Goal: Task Accomplishment & Management: Manage account settings

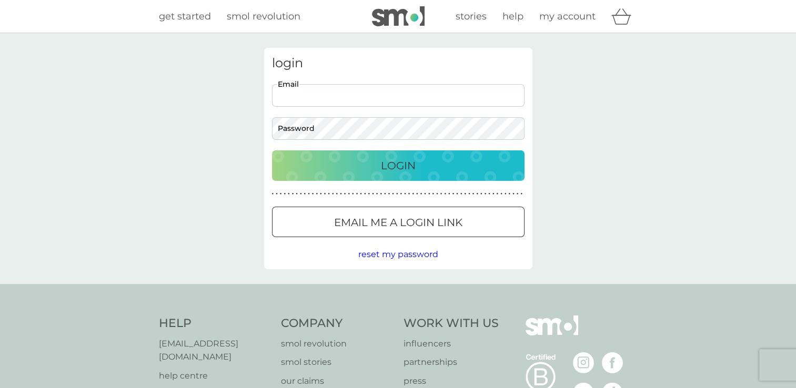
click at [307, 96] on input "Email" at bounding box center [398, 95] width 253 height 23
type input "rebecca.hathaway@btopenworld.com"
click at [374, 166] on div "Login" at bounding box center [399, 165] width 232 height 17
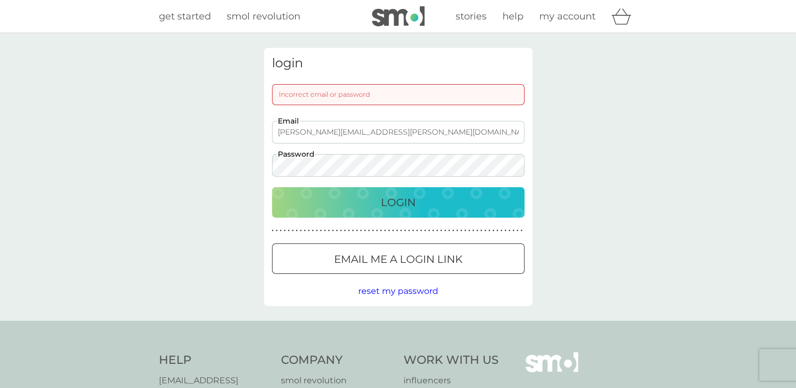
click at [203, 162] on div "login Incorrect email or password rebecca.hathaway@btopenworld.com Email Passwo…" at bounding box center [398, 177] width 796 height 288
click at [351, 205] on div "Login" at bounding box center [399, 202] width 232 height 17
click at [341, 202] on div "Login" at bounding box center [399, 202] width 232 height 17
click at [149, 148] on div "login Incorrect email or password rebecca.hathaway@btopenworld.com Email Passwo…" at bounding box center [398, 177] width 796 height 288
click at [298, 188] on button "Login" at bounding box center [398, 202] width 253 height 31
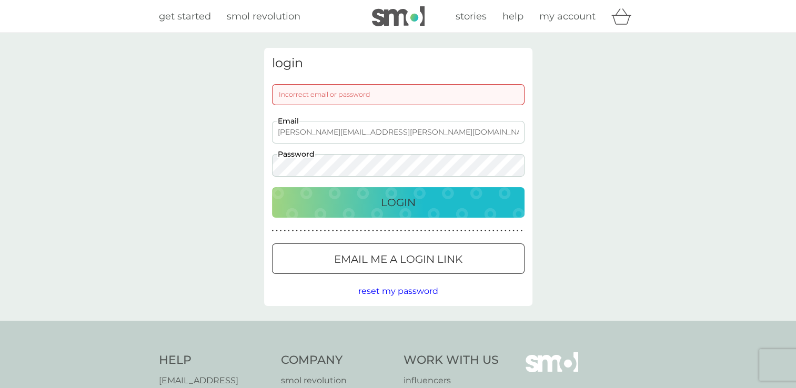
click at [392, 295] on span "reset my password" at bounding box center [398, 291] width 80 height 10
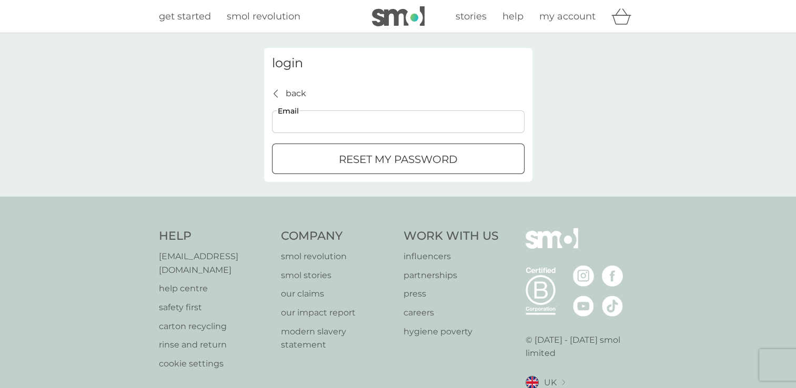
click at [290, 122] on input "Email" at bounding box center [398, 122] width 253 height 23
type input "rebecca.hathaway@btopenworld.com"
click at [362, 156] on p "reset my password" at bounding box center [398, 159] width 119 height 17
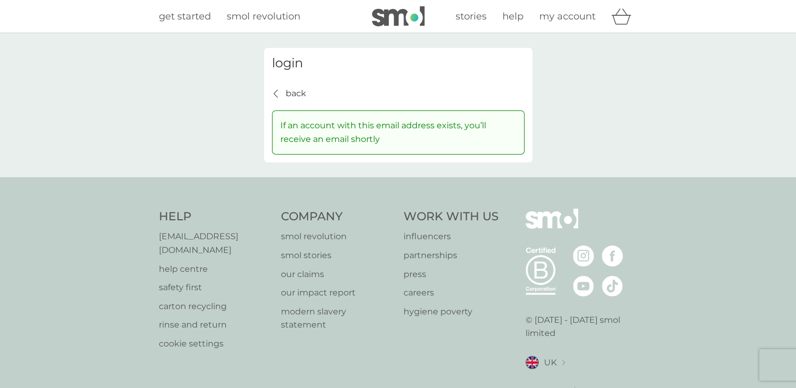
click at [299, 92] on p "back" at bounding box center [296, 94] width 21 height 14
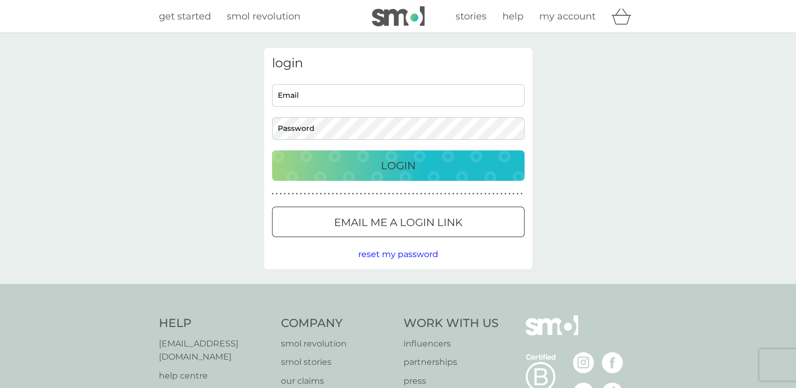
click at [306, 96] on input "Email" at bounding box center [398, 95] width 253 height 23
type input "rebecca.hathaway@btopenworld.com"
click at [384, 159] on p "Login" at bounding box center [398, 165] width 35 height 17
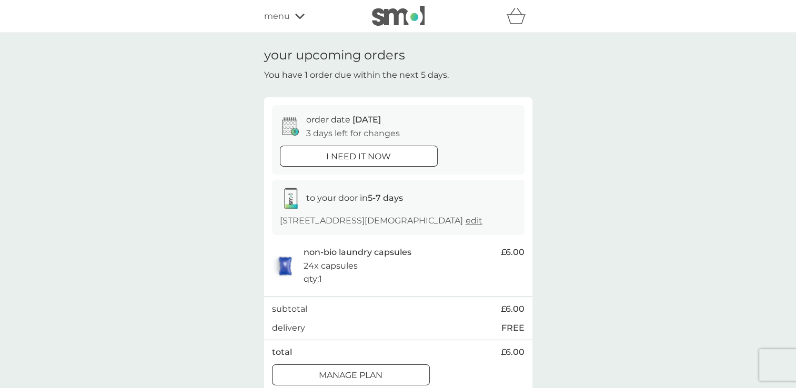
click at [402, 375] on div "Manage plan" at bounding box center [351, 376] width 157 height 14
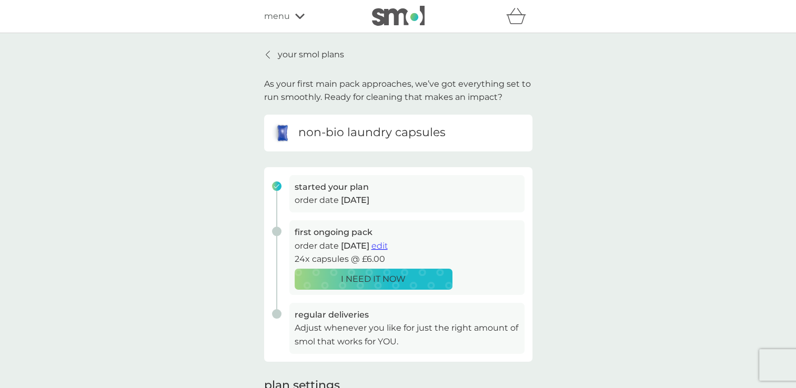
click at [361, 336] on p "Adjust whenever you like for just the right amount of smol that works for YOU." at bounding box center [407, 335] width 225 height 27
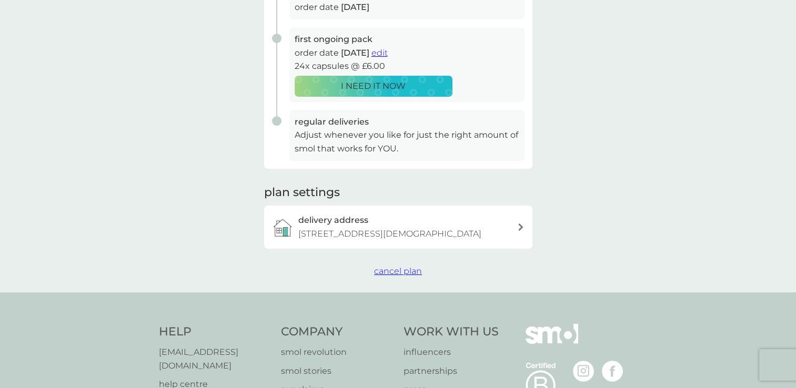
scroll to position [192, 0]
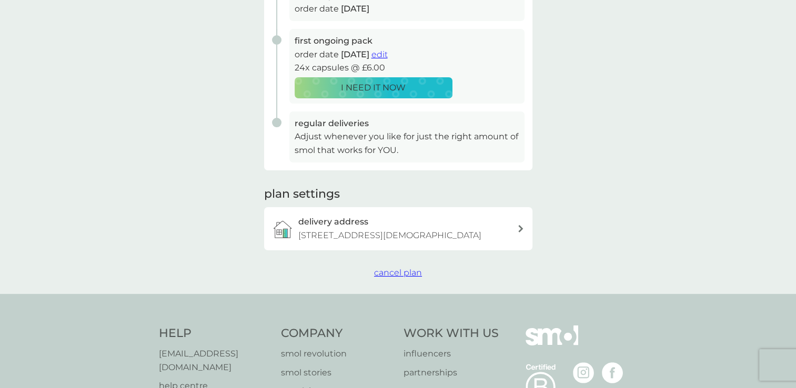
click at [408, 271] on span "cancel plan" at bounding box center [398, 273] width 48 height 10
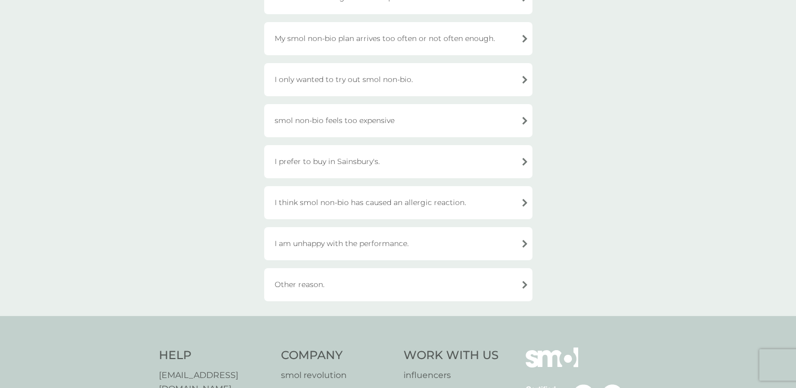
click at [301, 288] on div "Other reason." at bounding box center [398, 284] width 268 height 33
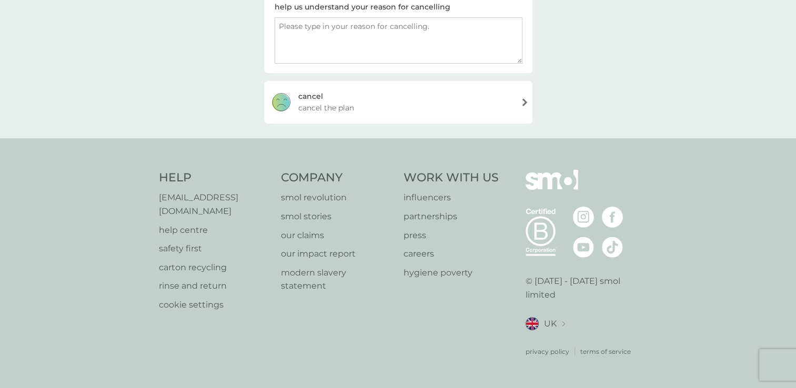
scroll to position [177, 0]
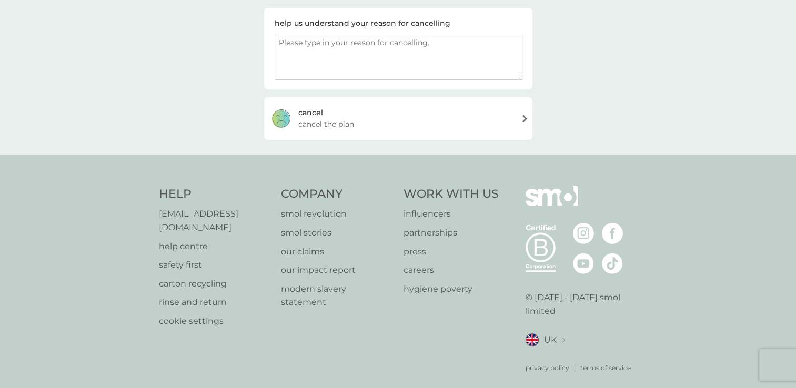
click at [313, 52] on textarea at bounding box center [399, 57] width 248 height 46
type textarea "Just don't want"
click at [333, 122] on span "cancel the plan" at bounding box center [326, 124] width 56 height 12
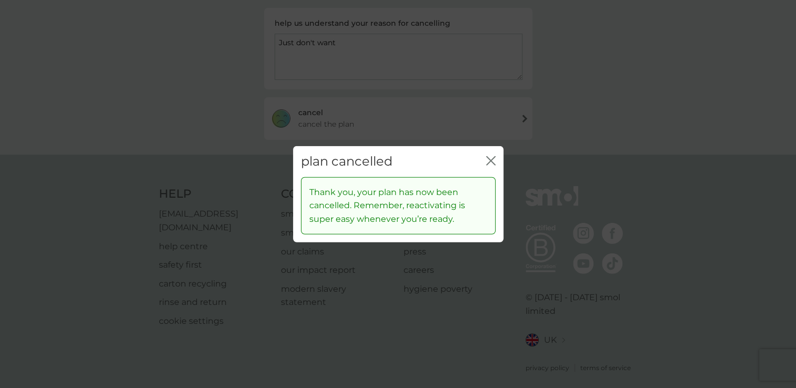
click at [491, 161] on icon "close" at bounding box center [493, 161] width 4 height 8
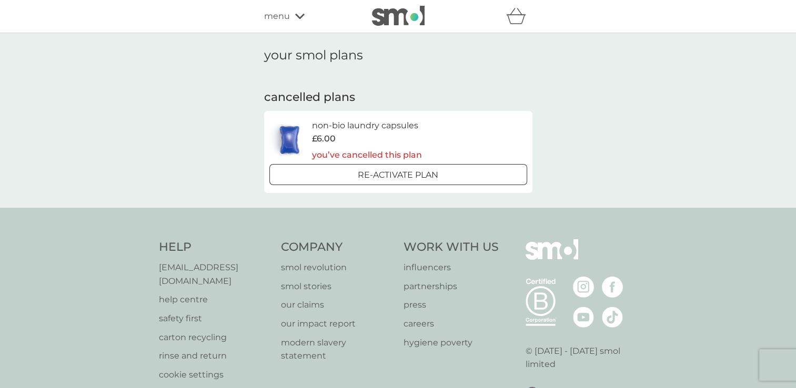
click at [280, 15] on span "menu" at bounding box center [277, 16] width 26 height 14
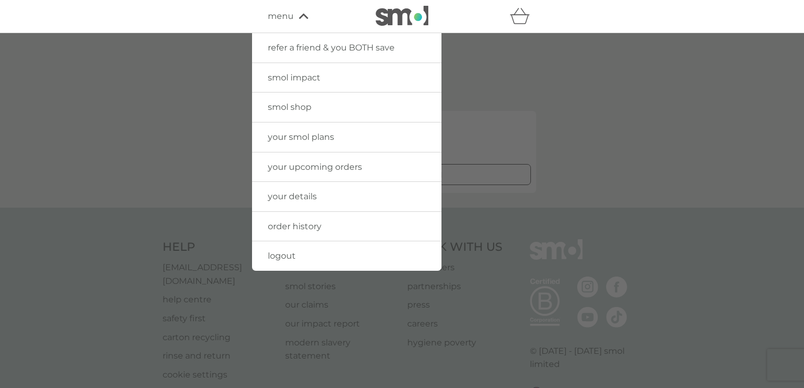
click at [288, 256] on span "logout" at bounding box center [282, 256] width 28 height 10
